Goal: Find specific page/section

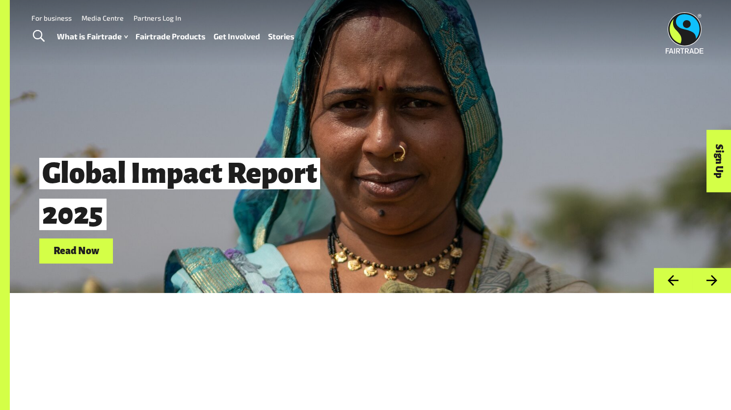
click at [54, 33] on div at bounding box center [39, 36] width 35 height 25
click at [38, 34] on span "Toggle Search" at bounding box center [39, 36] width 12 height 13
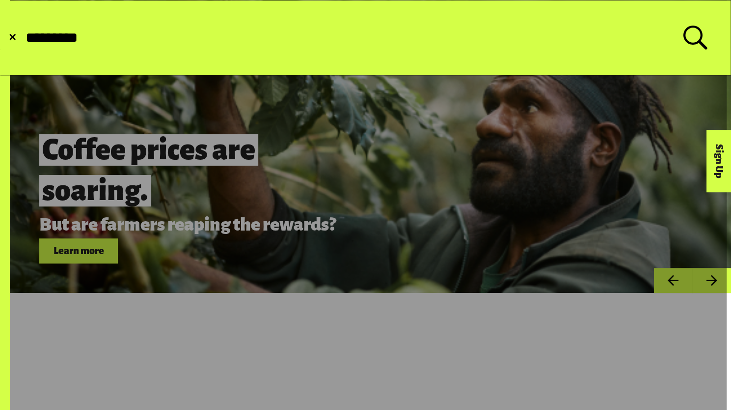
type input "*********"
click at [24, 38] on button "Submit Search" at bounding box center [24, 38] width 0 height 0
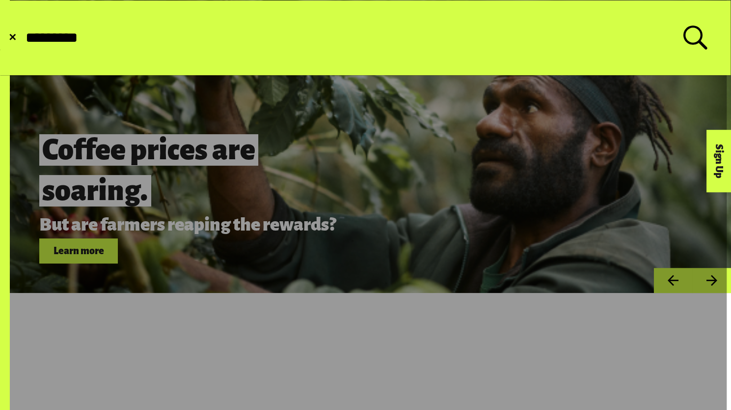
click at [24, 38] on button "Submit Search" at bounding box center [24, 38] width 0 height 0
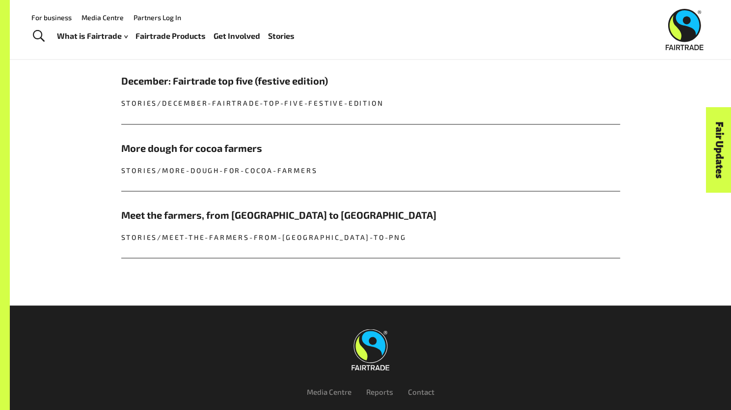
scroll to position [945, 0]
